Goal: Check status: Check status

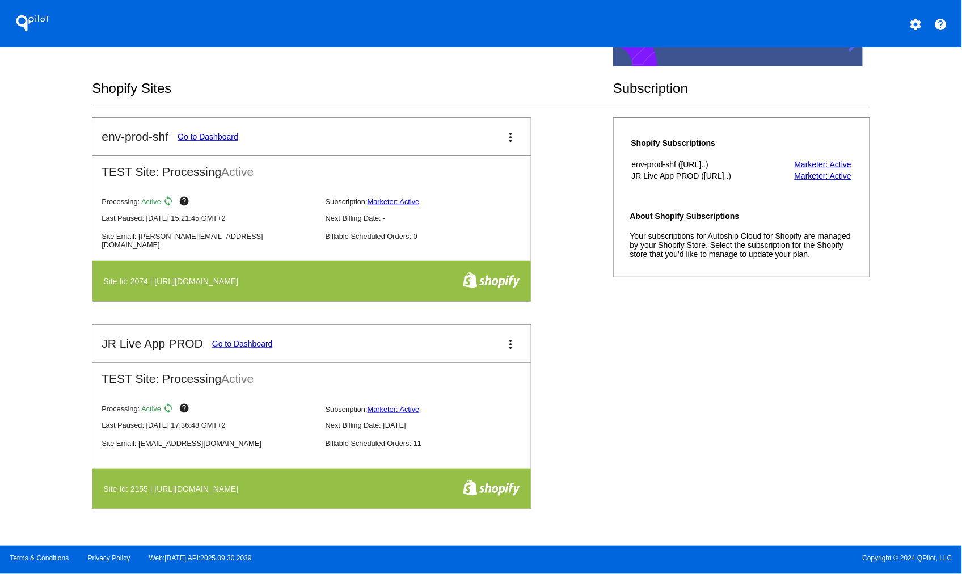
scroll to position [315, 0]
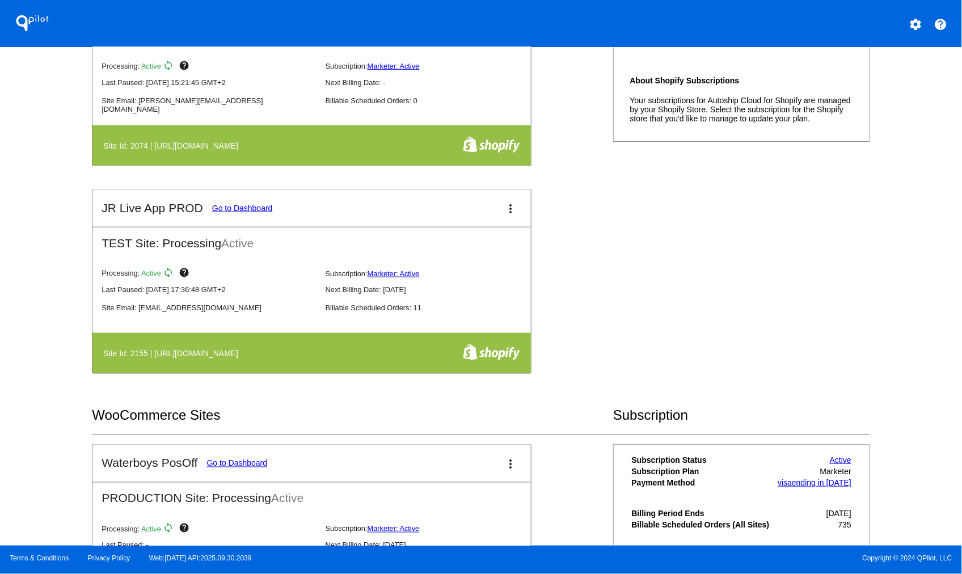
drag, startPoint x: 427, startPoint y: 292, endPoint x: 405, endPoint y: 291, distance: 21.6
click at [382, 286] on div "Last Paused: [DATE] 17:36:48 GMT+2 Next Billing Date: [DATE]" at bounding box center [321, 287] width 438 height 18
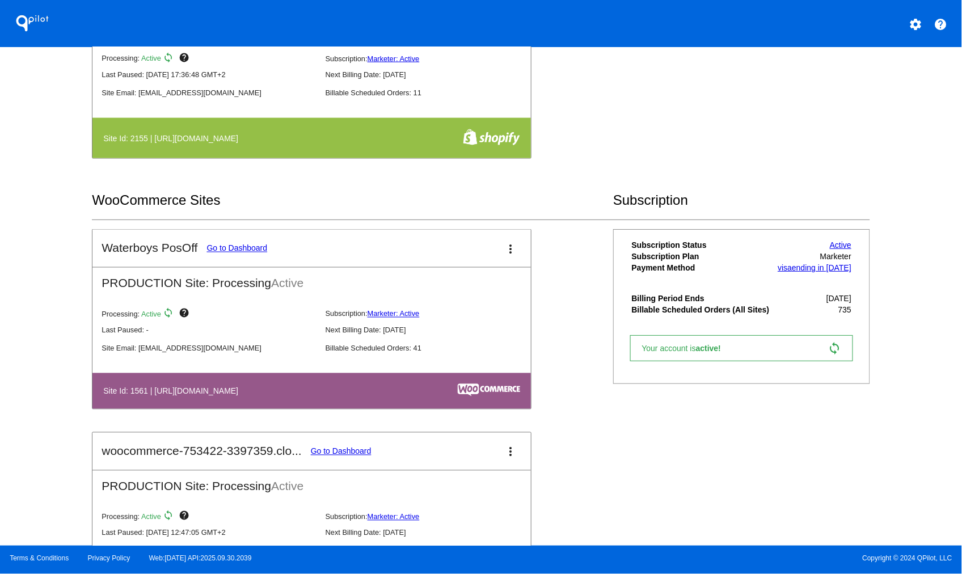
scroll to position [567, 0]
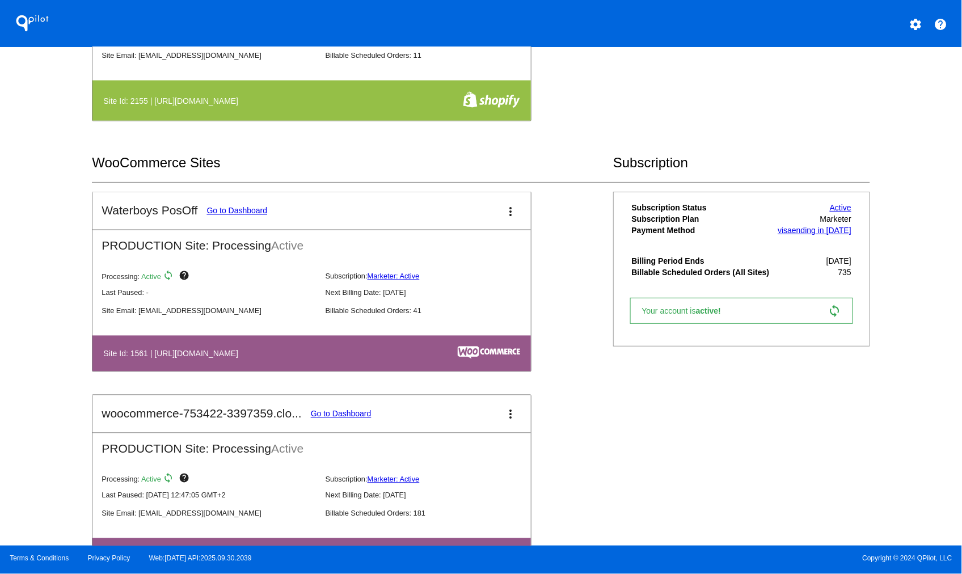
click at [504, 213] on mat-icon "more_vert" at bounding box center [511, 212] width 14 height 14
click at [248, 211] on div at bounding box center [481, 287] width 962 height 574
click at [247, 206] on link "Go to Dashboard" at bounding box center [237, 210] width 61 height 9
click at [506, 209] on mat-icon "more_vert" at bounding box center [511, 212] width 14 height 14
click at [555, 231] on div at bounding box center [481, 287] width 962 height 574
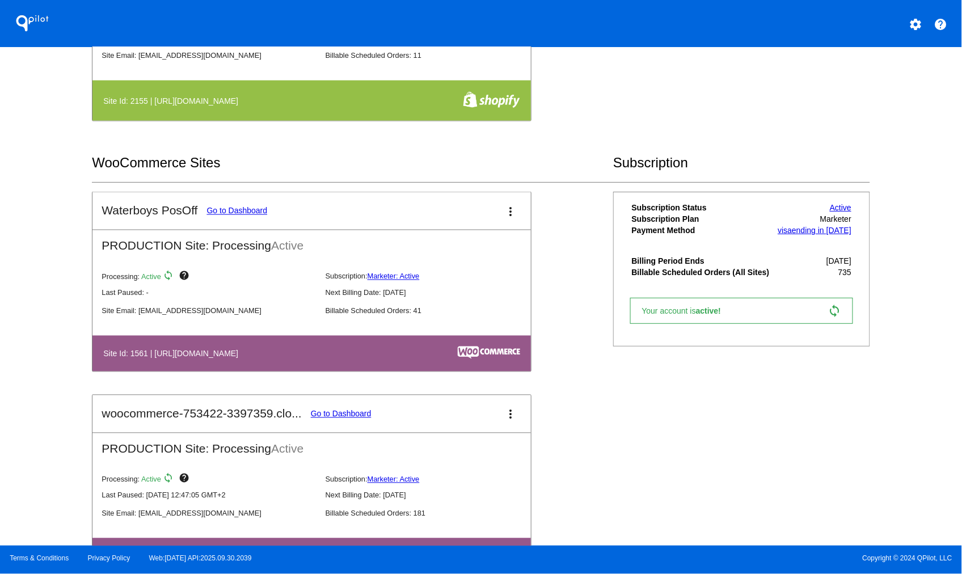
click at [224, 208] on link "Go to Dashboard" at bounding box center [237, 210] width 61 height 9
drag, startPoint x: 383, startPoint y: 348, endPoint x: 156, endPoint y: 347, distance: 226.8
click at [153, 349] on th "Site Id: 1561 | https://woocommerce-753422-2603966.cloudwaysapps.com" at bounding box center [247, 353] width 288 height 15
copy h4 "[URL][DOMAIN_NAME]"
click at [134, 353] on h4 "Site Id: 1561 | https://woocommerce-753422-2603966.cloudwaysapps.com" at bounding box center [173, 353] width 141 height 9
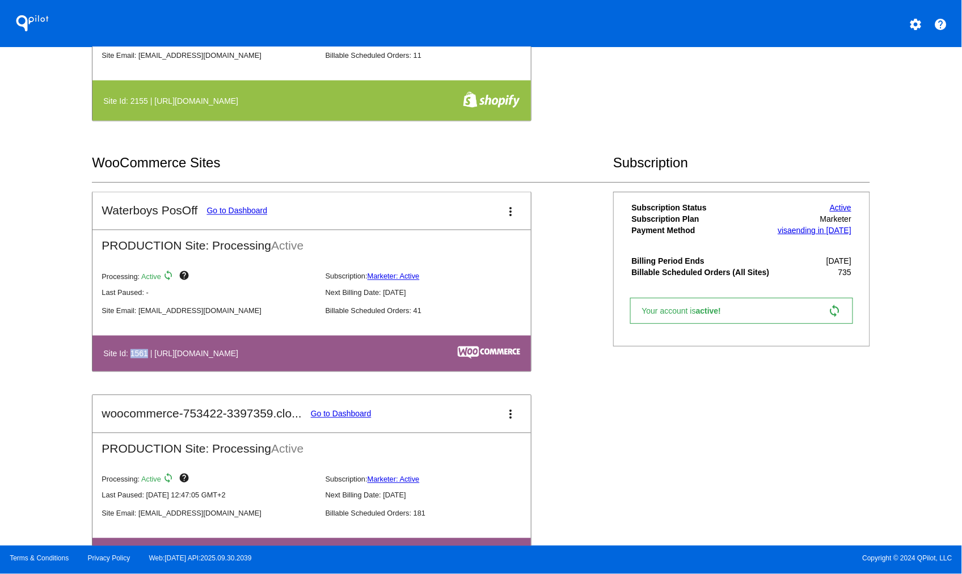
click at [134, 353] on h4 "Site Id: 1561 | https://woocommerce-753422-2603966.cloudwaysapps.com" at bounding box center [173, 353] width 141 height 9
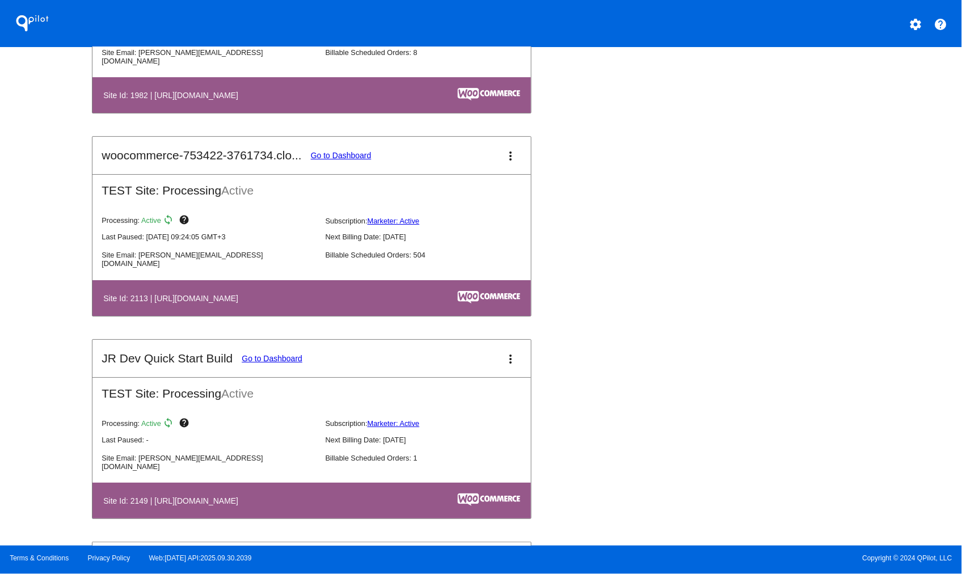
drag, startPoint x: 399, startPoint y: 296, endPoint x: 154, endPoint y: 298, distance: 245.6
click at [154, 298] on th "Site Id: 2113 | https://woocommerce-753422-3761734.cloudwaysapps.com" at bounding box center [247, 297] width 288 height 15
copy h4 "https://woocommerce-753422-3761734.cloudwaysapps.com"
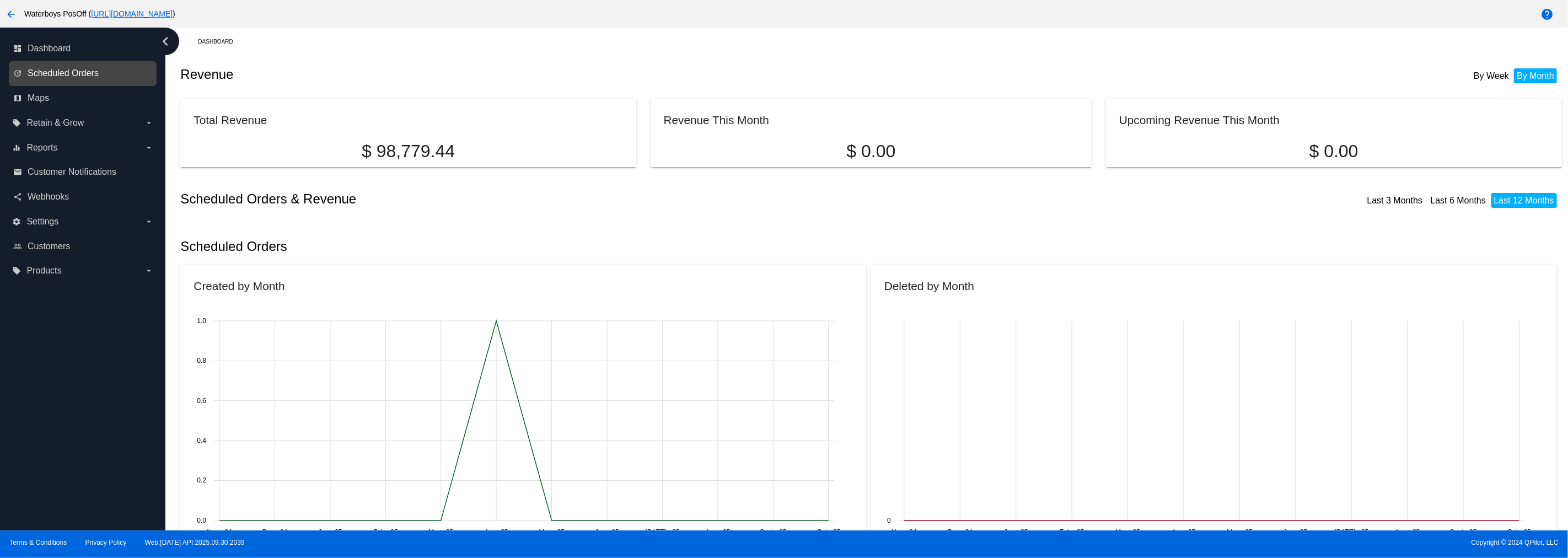
click at [81, 74] on span "Scheduled Orders" at bounding box center [62, 73] width 71 height 10
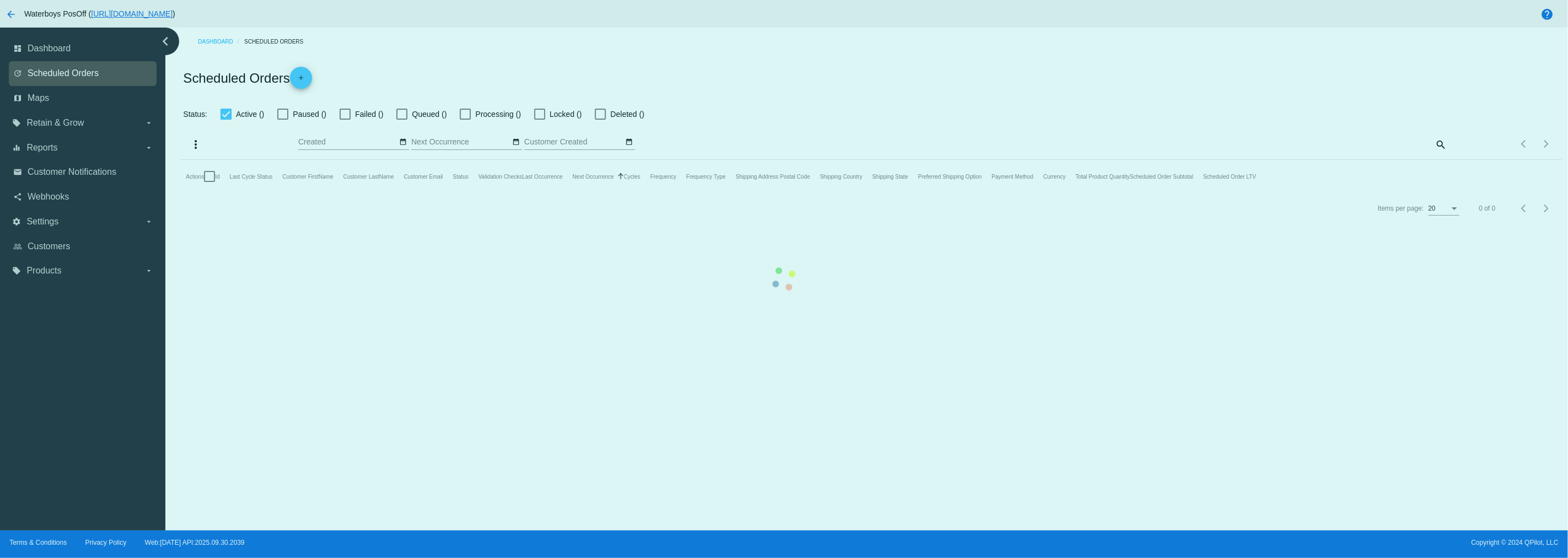
checkbox input "true"
